Goal: Information Seeking & Learning: Learn about a topic

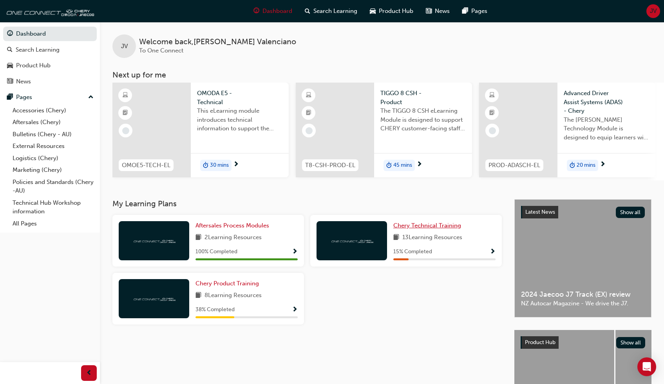
click at [376, 229] on span "Chery Technical Training" at bounding box center [428, 225] width 68 height 7
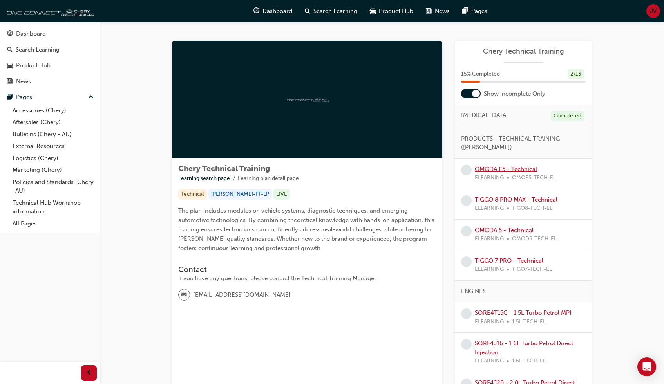
click at [376, 169] on link "OMODA E5 - Technical" at bounding box center [506, 169] width 62 height 7
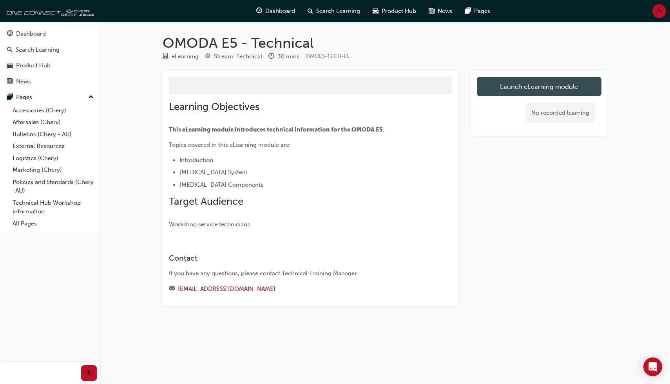
click at [376, 88] on button "Launch eLearning module" at bounding box center [539, 87] width 125 height 20
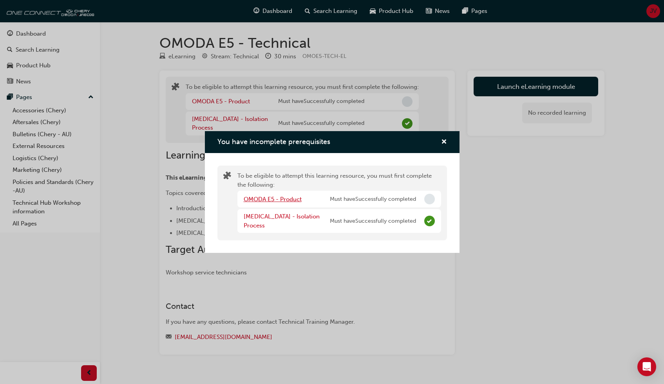
click at [267, 199] on link "OMODA E5 - Product" at bounding box center [273, 199] width 58 height 7
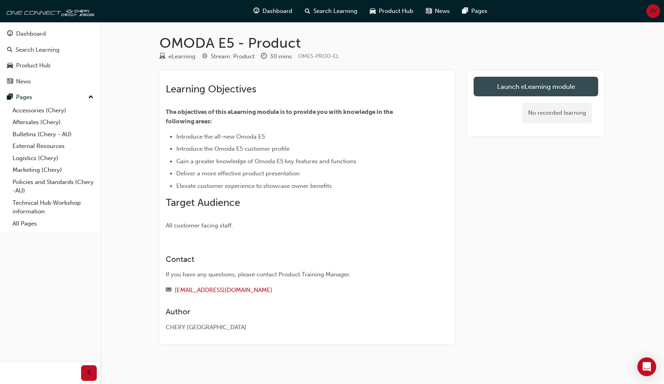
click at [376, 89] on link "Launch eLearning module" at bounding box center [536, 87] width 125 height 20
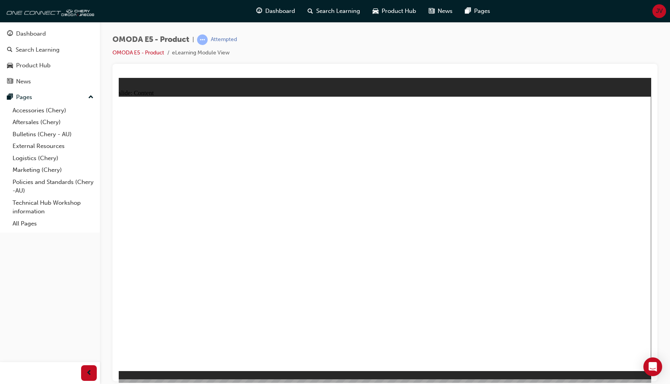
drag, startPoint x: 21, startPoint y: 339, endPoint x: 27, endPoint y: 339, distance: 5.9
click at [22, 279] on div "Dashboard Search Learning Product Hub News Pages Pages Accessories (Chery) Afte…" at bounding box center [50, 182] width 100 height 365
